Goal: Transaction & Acquisition: Purchase product/service

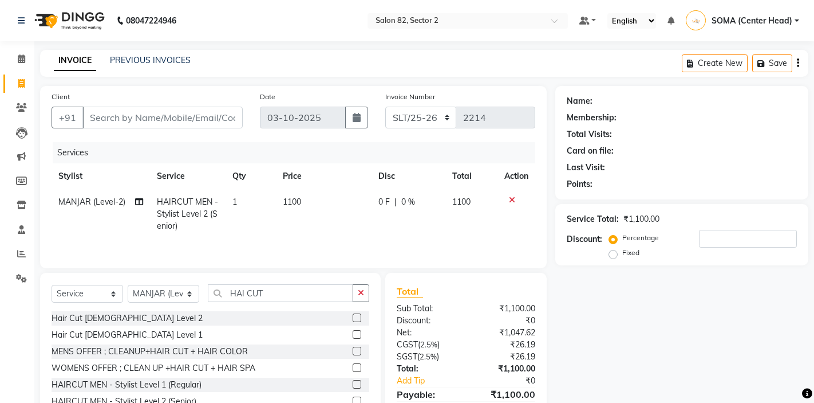
select select "service"
select select "33727"
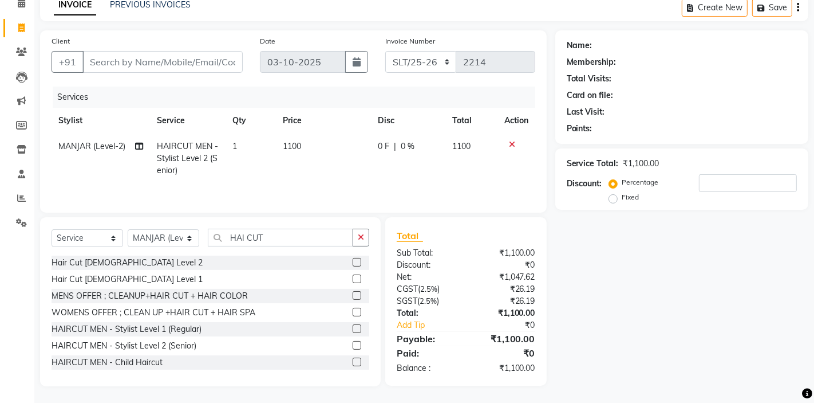
scroll to position [56, 0]
click at [186, 65] on input "Client" at bounding box center [162, 62] width 160 height 22
type input "9"
type input "0"
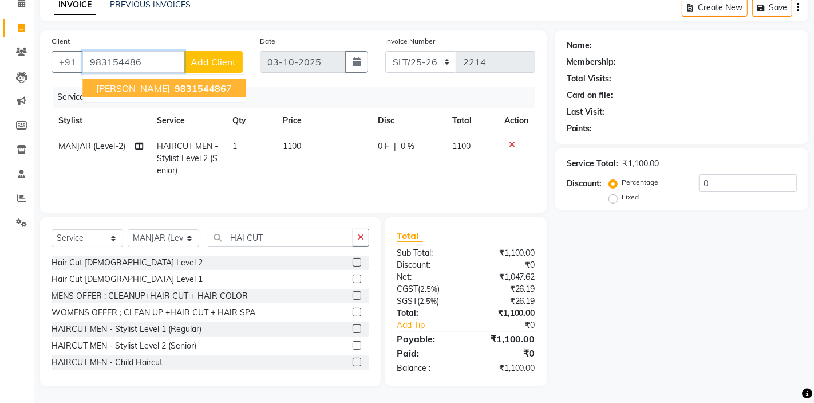
click at [175, 90] on span "983154486" at bounding box center [201, 87] width 52 height 11
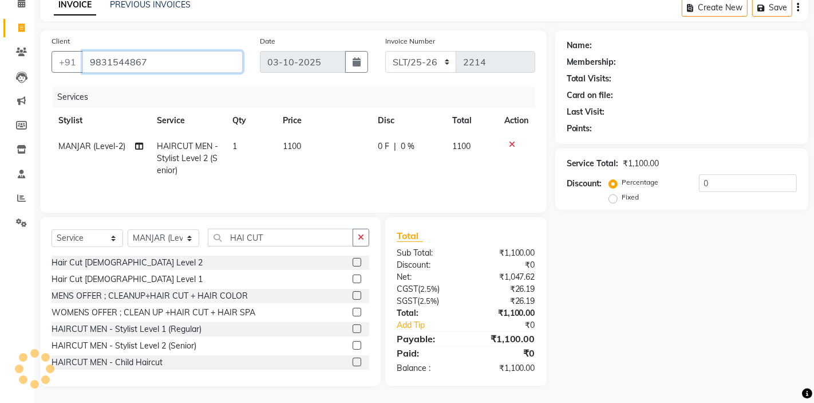
type input "9831544867"
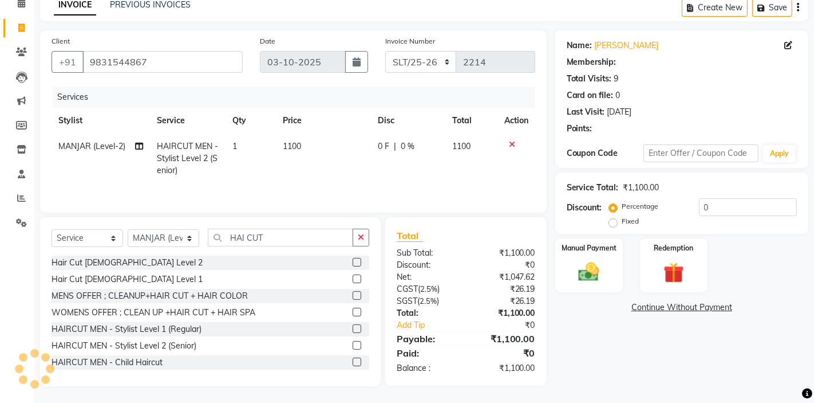
select select "1: Object"
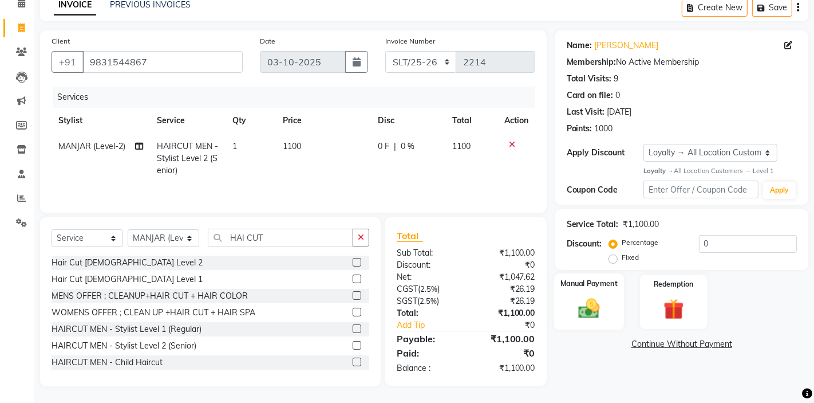
click at [594, 310] on img at bounding box center [589, 308] width 35 height 25
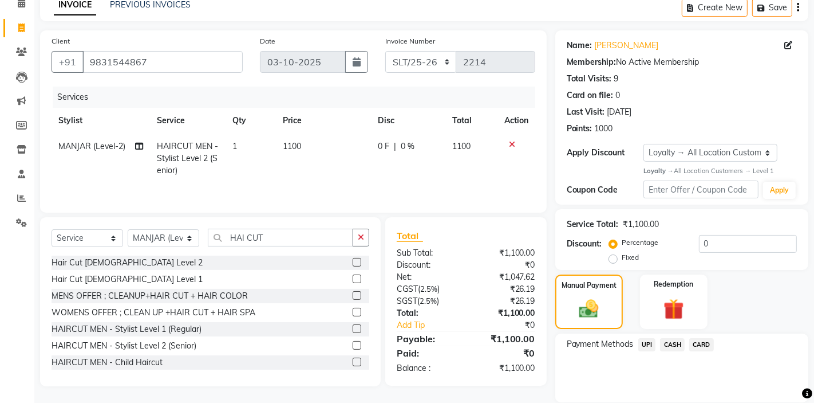
scroll to position [95, 0]
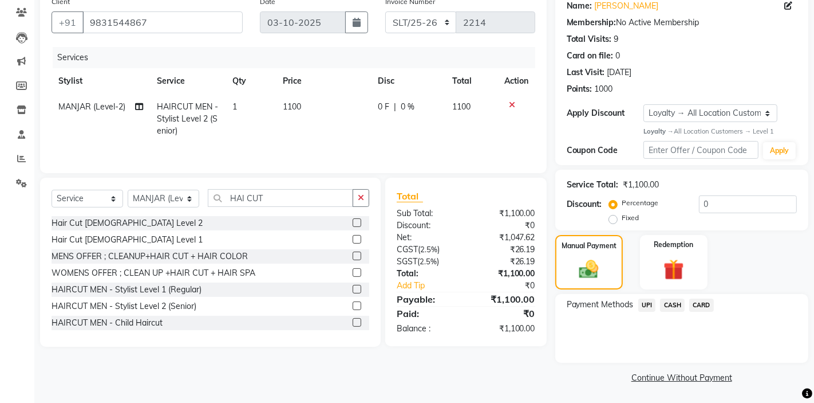
click at [649, 302] on span "UPI" at bounding box center [648, 304] width 18 height 13
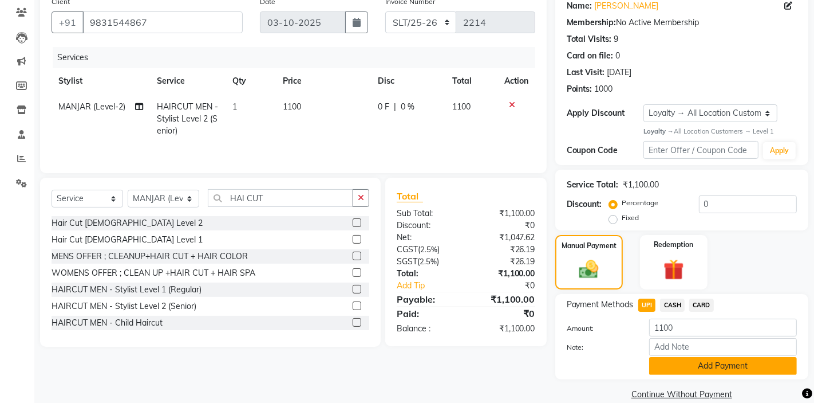
click at [679, 371] on button "Add Payment" at bounding box center [723, 366] width 148 height 18
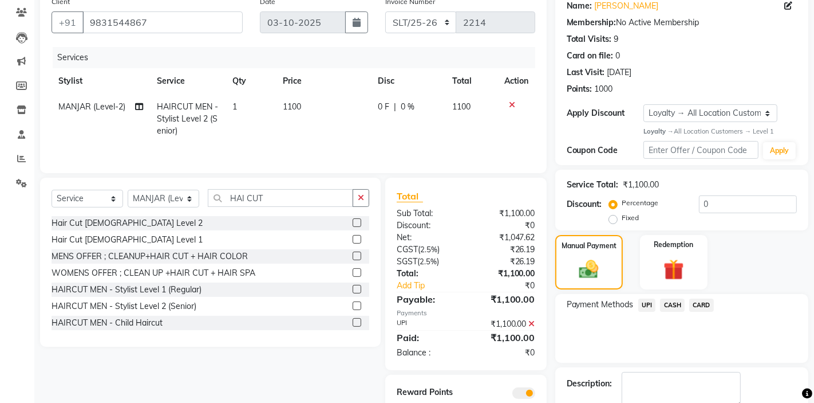
scroll to position [160, 0]
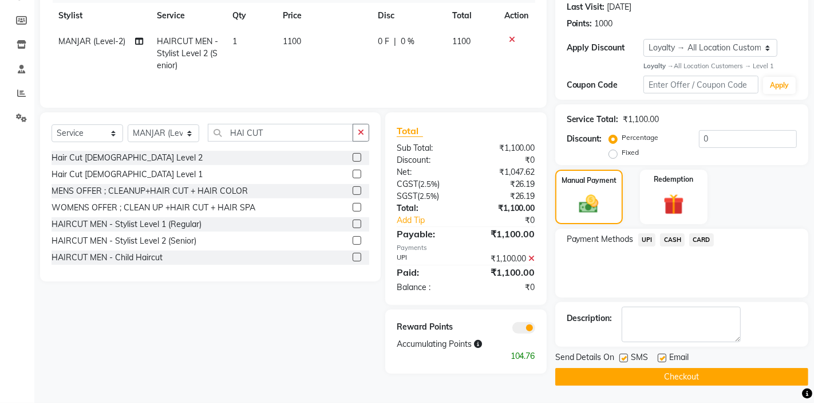
click at [676, 371] on button "Checkout" at bounding box center [681, 377] width 253 height 18
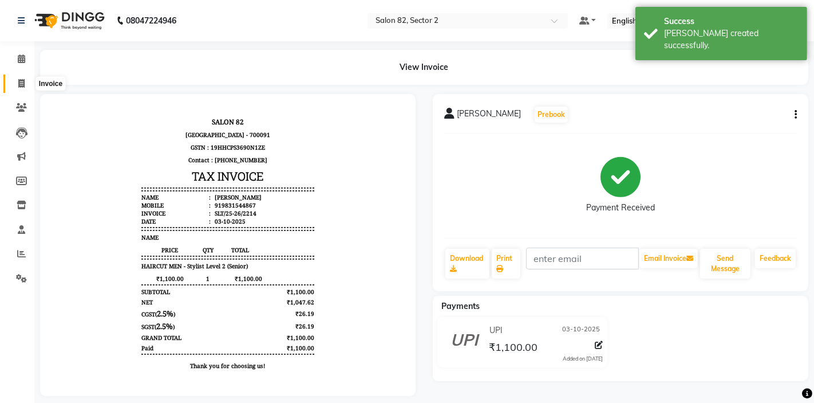
click at [22, 84] on icon at bounding box center [21, 83] width 6 height 9
select select "service"
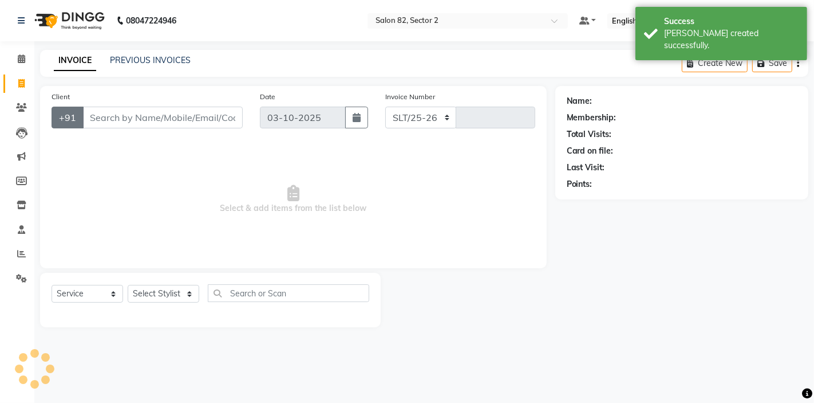
select select "8703"
type input "2215"
click at [152, 297] on select "Select Stylist" at bounding box center [164, 294] width 72 height 18
select select "67954"
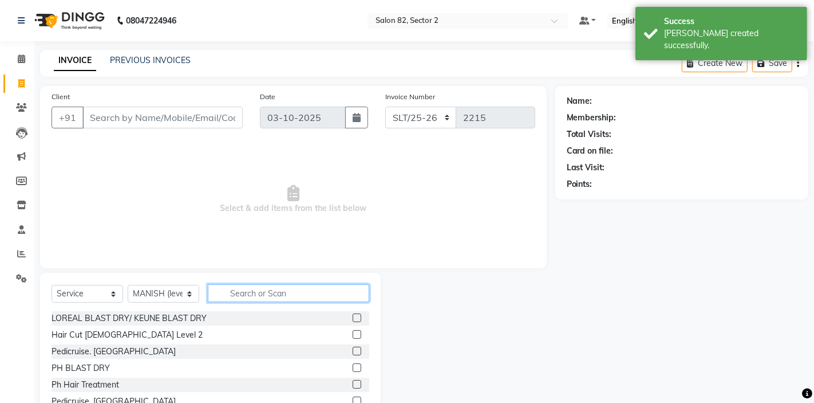
click at [263, 298] on input "text" at bounding box center [288, 293] width 161 height 18
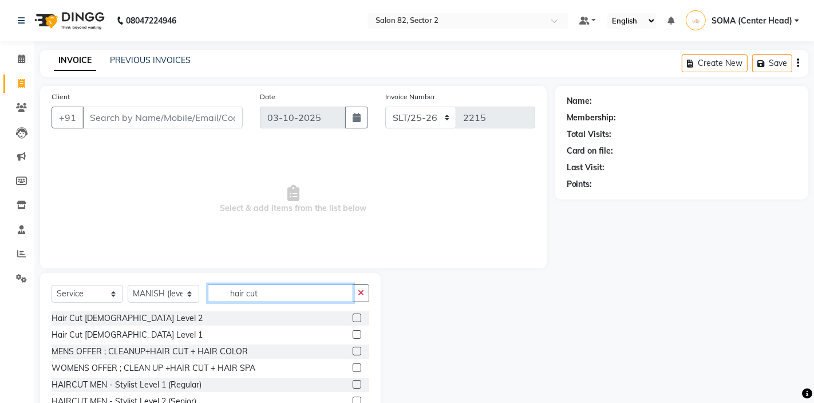
type input "hair cut"
click at [360, 382] on label at bounding box center [357, 384] width 9 height 9
click at [360, 382] on input "checkbox" at bounding box center [356, 384] width 7 height 7
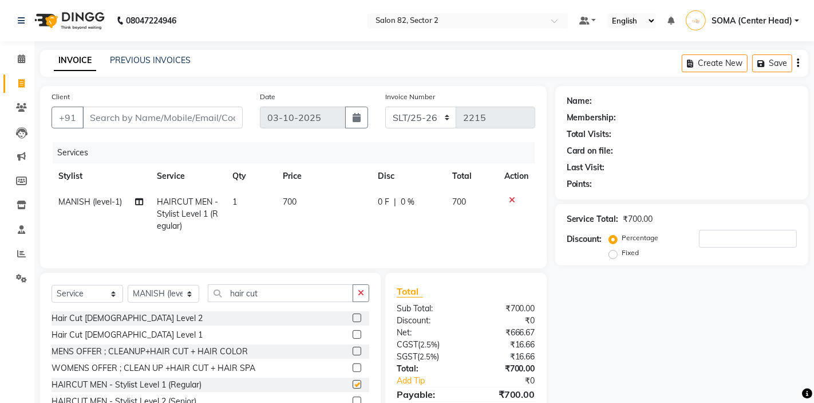
checkbox input "false"
click at [216, 114] on input "Client" at bounding box center [162, 118] width 160 height 22
type input "6"
type input "0"
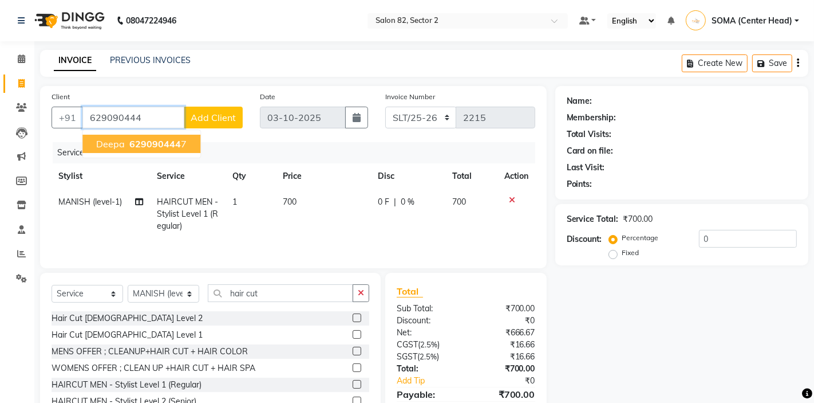
click at [183, 146] on ngb-highlight "629090444 7" at bounding box center [157, 143] width 60 height 11
type input "6290904447"
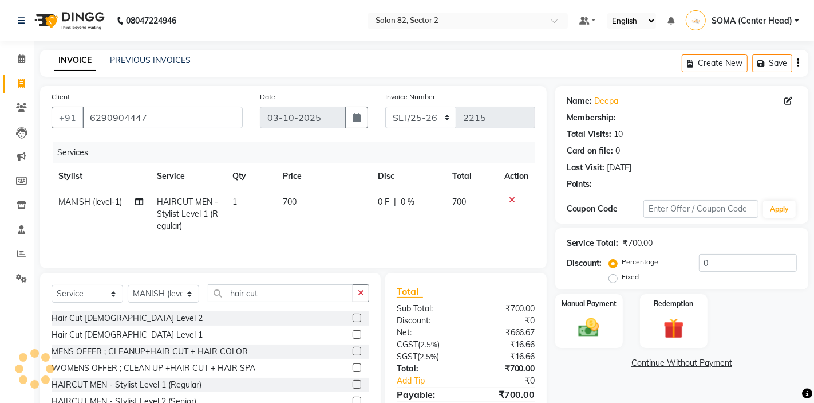
select select "1: Object"
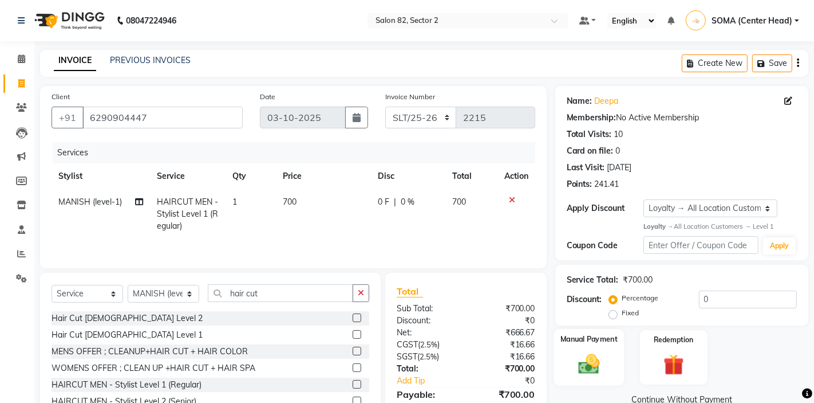
scroll to position [32, 0]
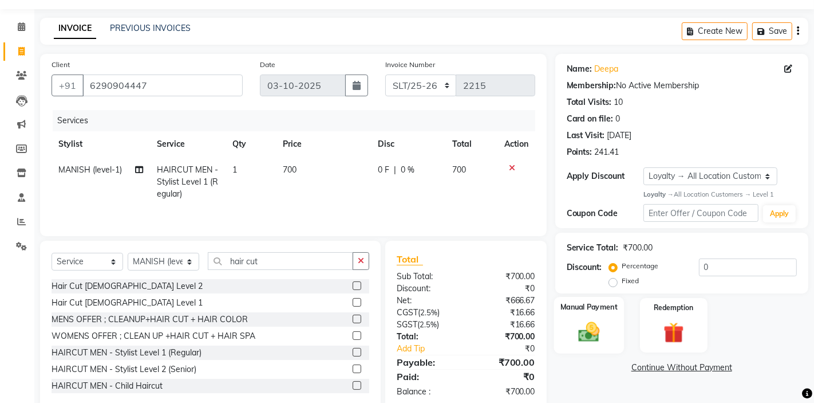
click at [594, 332] on img at bounding box center [589, 332] width 35 height 25
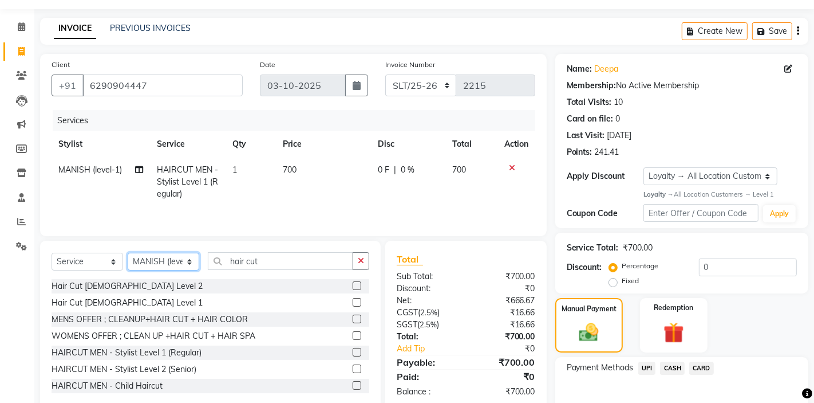
click at [145, 266] on select "Select Stylist AKTAR (level-1) ARZOO (level-2) BUNNY (level-1) FAIZAL (level-2)…" at bounding box center [164, 262] width 72 height 18
select select "83819"
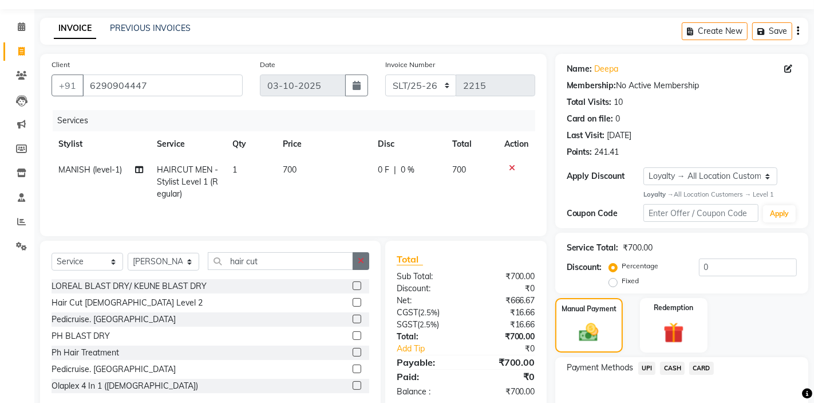
click at [358, 262] on icon "button" at bounding box center [361, 261] width 6 height 8
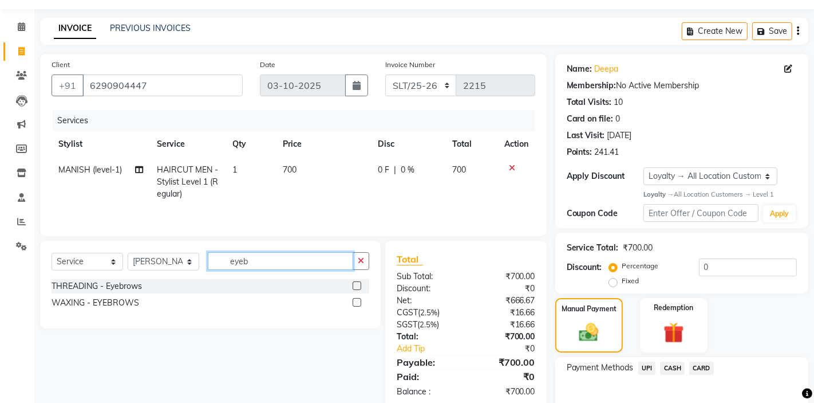
type input "eyeb"
click at [356, 286] on label at bounding box center [357, 285] width 9 height 9
click at [356, 286] on input "checkbox" at bounding box center [356, 285] width 7 height 7
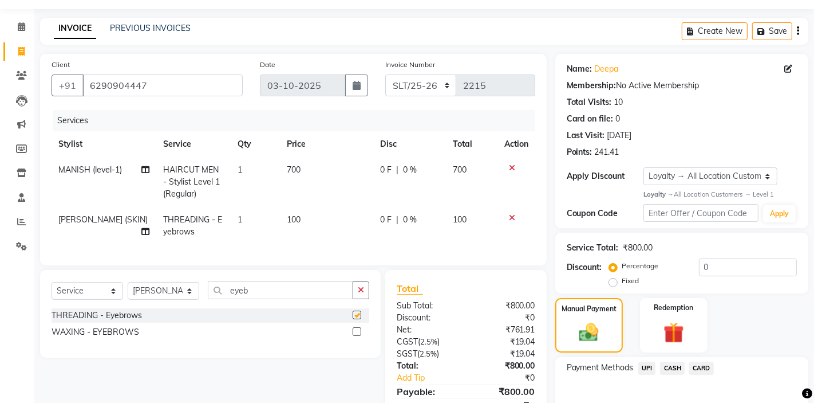
checkbox input "false"
click at [255, 222] on td "1" at bounding box center [255, 226] width 49 height 38
select select "83819"
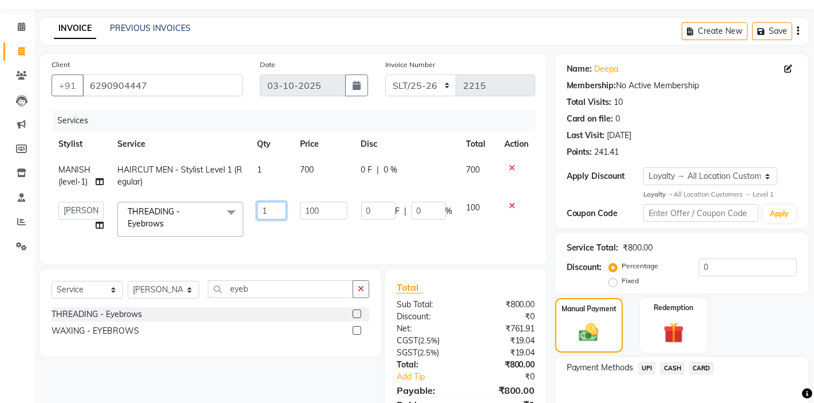
click at [270, 212] on input "1" at bounding box center [271, 211] width 29 height 18
type input "2"
click at [271, 239] on td "2" at bounding box center [271, 219] width 43 height 49
select select "83819"
click at [362, 293] on button "button" at bounding box center [361, 289] width 17 height 18
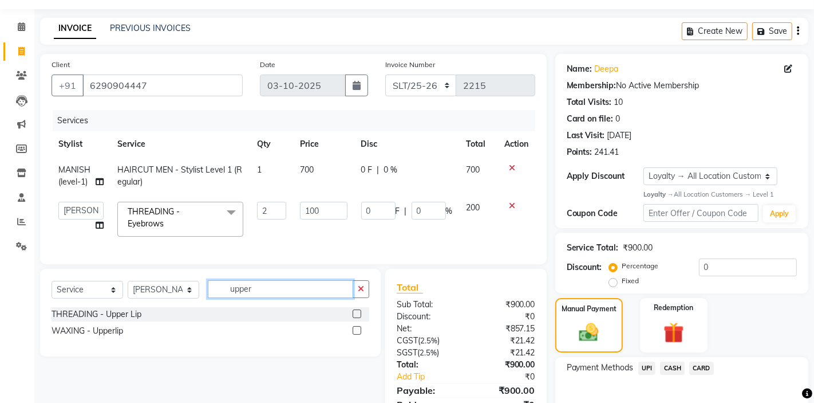
type input "upper"
click at [358, 310] on label at bounding box center [357, 313] width 9 height 9
click at [358, 310] on input "checkbox" at bounding box center [356, 313] width 7 height 7
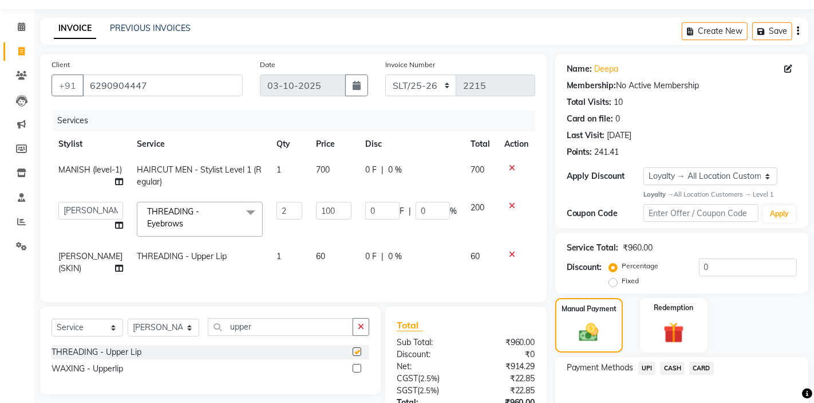
checkbox input "false"
click at [665, 316] on div "Redemption" at bounding box center [674, 325] width 70 height 57
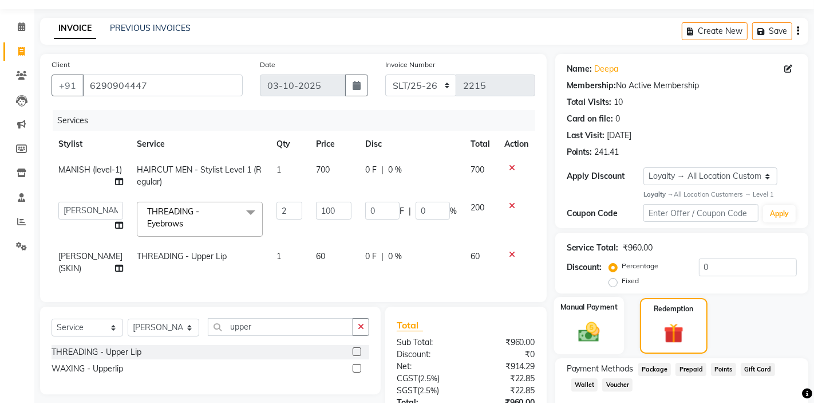
click at [595, 328] on img at bounding box center [589, 332] width 35 height 25
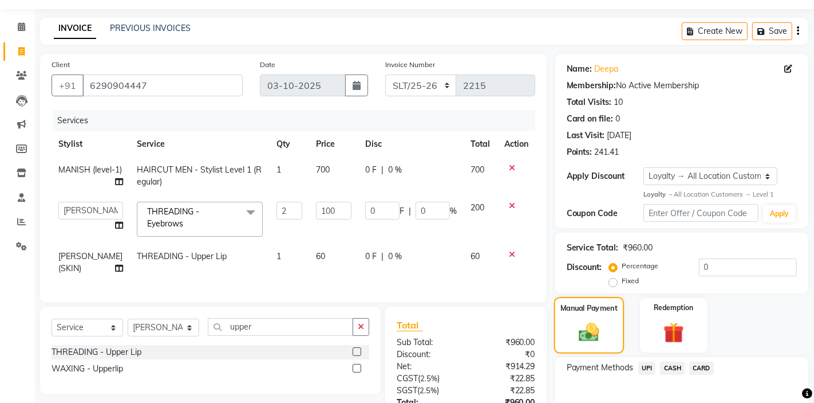
scroll to position [81, 0]
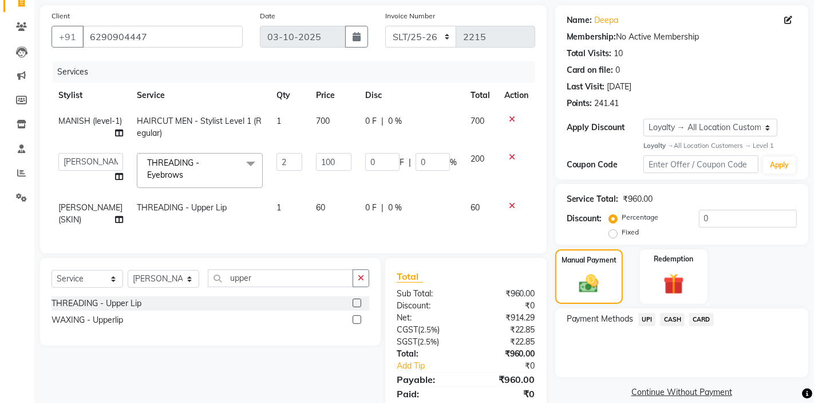
click at [670, 319] on span "CASH" at bounding box center [672, 319] width 25 height 13
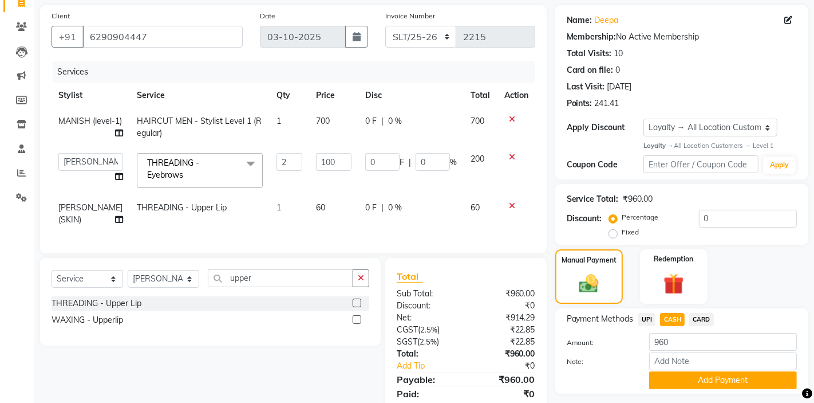
scroll to position [121, 0]
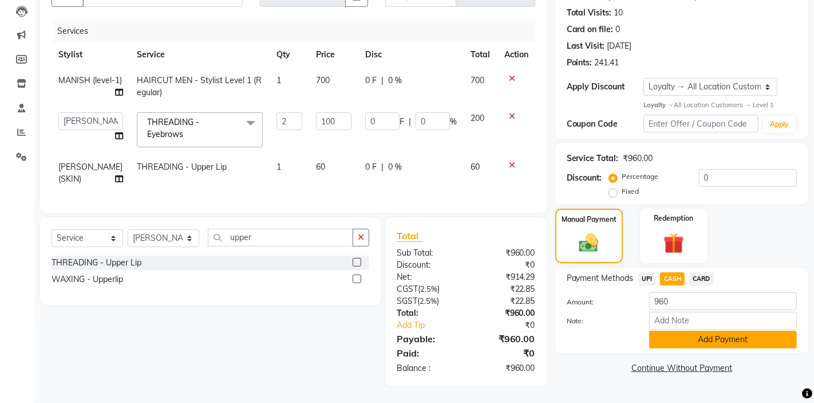
click at [667, 342] on button "Add Payment" at bounding box center [723, 339] width 148 height 18
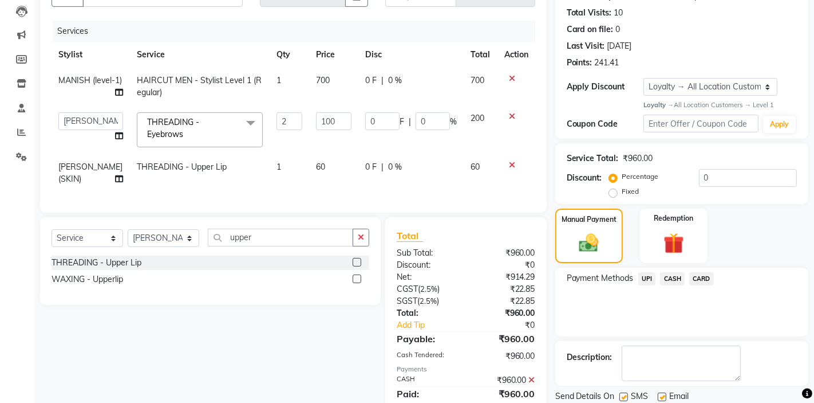
scroll to position [213, 0]
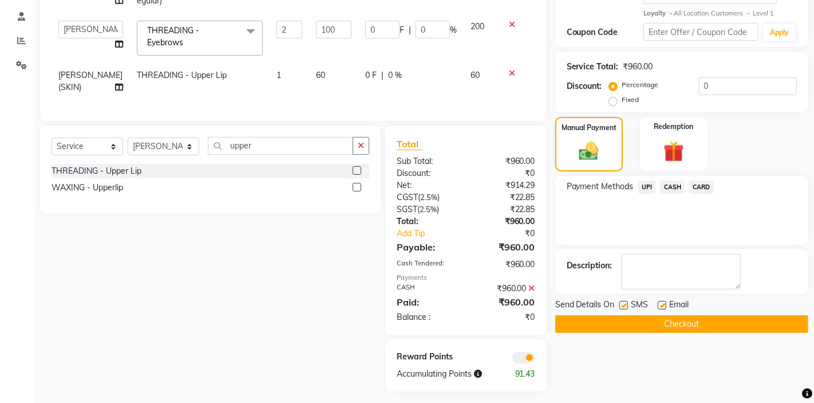
click at [644, 322] on button "Checkout" at bounding box center [681, 324] width 253 height 18
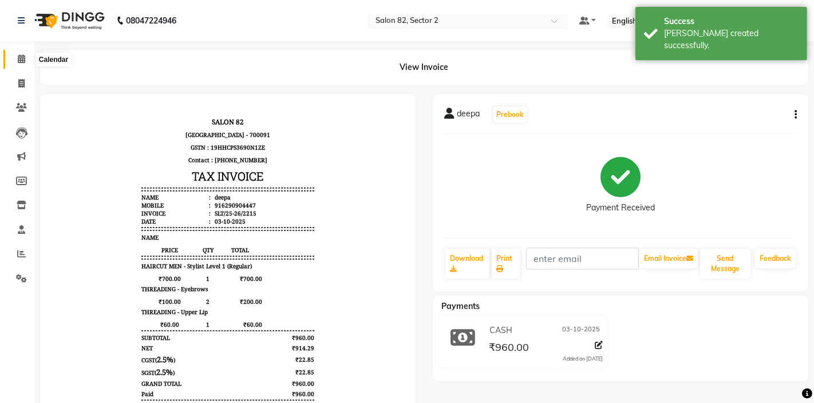
click at [23, 57] on icon at bounding box center [21, 58] width 7 height 9
